Goal: Find specific fact

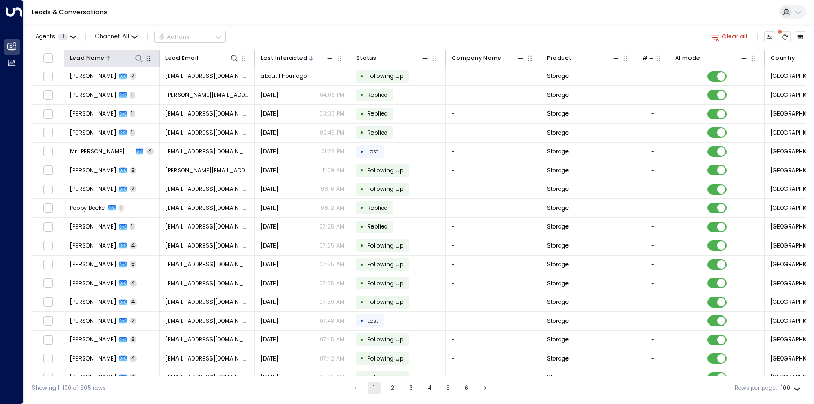
click at [139, 60] on icon at bounding box center [139, 58] width 8 height 8
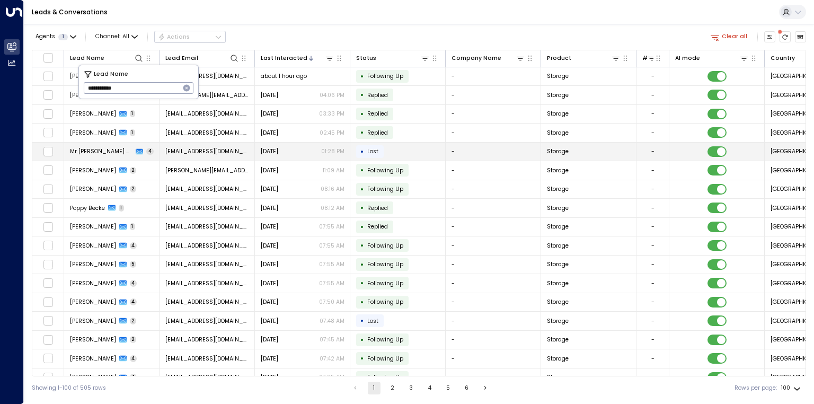
type input "**********"
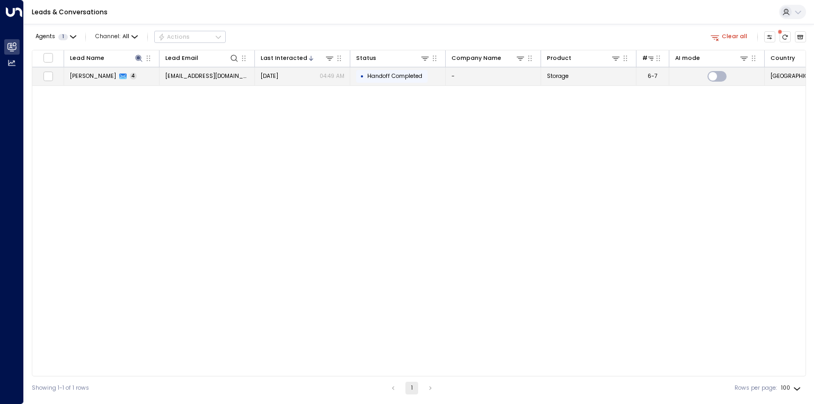
click at [310, 71] on td "[DATE] 04:49 AM" at bounding box center [302, 76] width 95 height 19
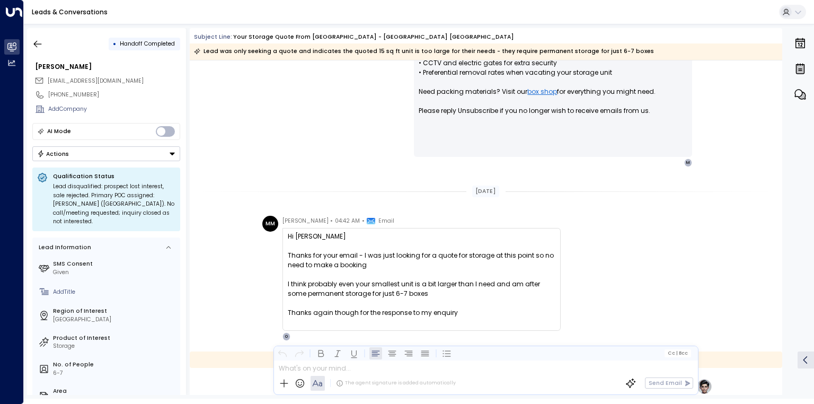
scroll to position [802, 0]
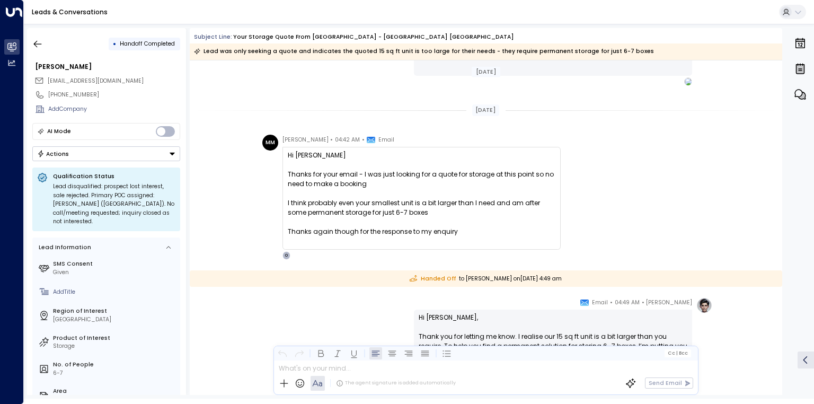
scroll to position [860, 0]
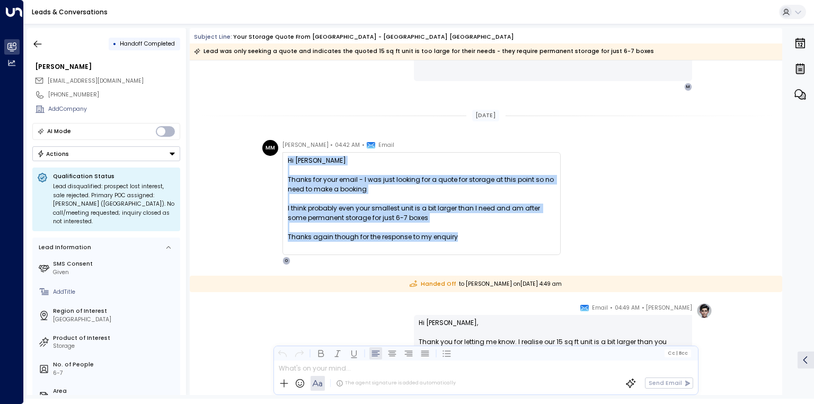
drag, startPoint x: 453, startPoint y: 236, endPoint x: 287, endPoint y: 161, distance: 182.4
click at [288, 161] on div "Hi Olivia Thanks for your email - I was just looking for a quote for storage at…" at bounding box center [422, 203] width 268 height 95
copy div "Hi Olivia Thanks for your email - I was just looking for a quote for storage at…"
